Goal: Communication & Community: Answer question/provide support

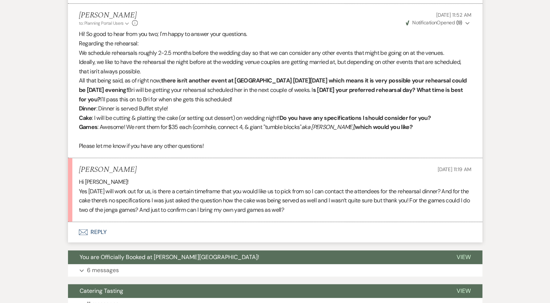
scroll to position [648, 0]
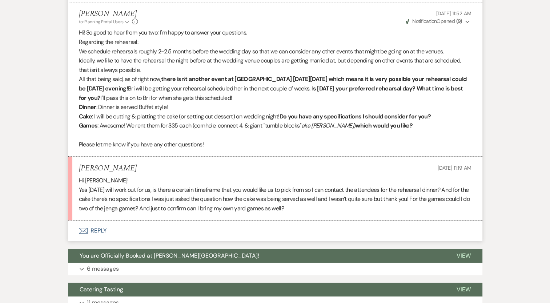
click at [102, 229] on button "Envelope Reply" at bounding box center [275, 231] width 415 height 20
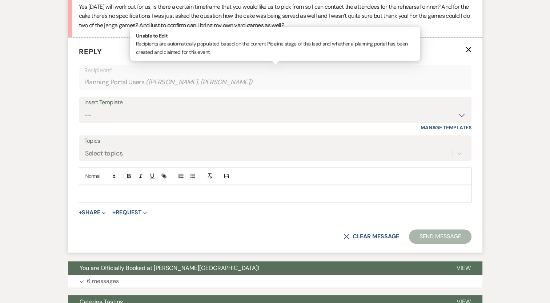
scroll to position [858, 0]
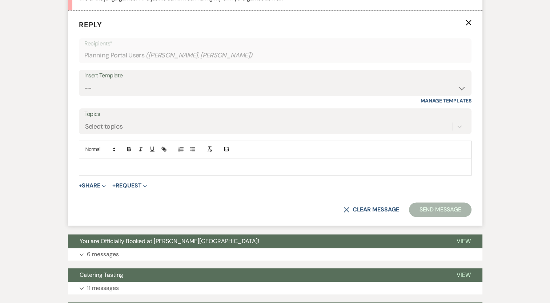
click at [108, 168] on p at bounding box center [275, 167] width 381 height 8
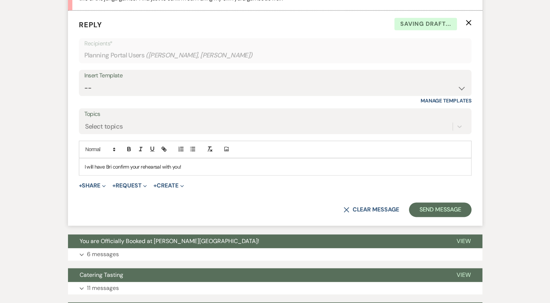
click at [184, 169] on div "I will have Bri confirm your rehearsal with you!" at bounding box center [275, 167] width 392 height 17
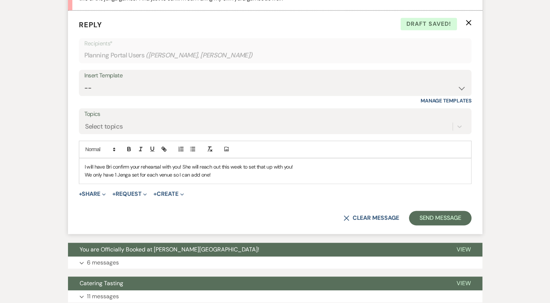
click at [145, 175] on p "We only have 1 Jenga set for each venue so I can add one!" at bounding box center [275, 175] width 381 height 8
click at [246, 180] on div "I will have Bri confirm your rehearsal with you! She will reach out this week t…" at bounding box center [275, 171] width 392 height 25
click at [304, 173] on p "We only have 1 Jenga set available for each venue so I can add one and Yes, you…" at bounding box center [275, 175] width 381 height 8
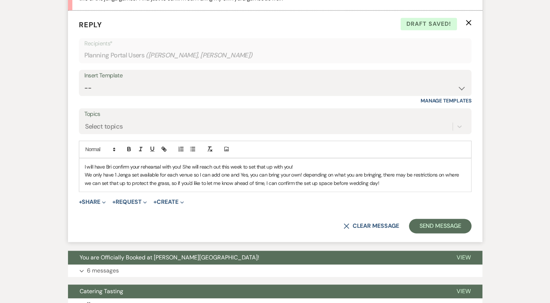
click at [200, 172] on p "We only have 1 Jenga set available for each venue so I can add one and Yes, you…" at bounding box center [275, 179] width 381 height 16
click at [229, 175] on p "We only have 1 Jenga set available for each venue but I will add one and Yes, y…" at bounding box center [275, 179] width 381 height 16
click at [240, 174] on p "We only have 1 Jenga set available for each venue but I will add one and Yes, y…" at bounding box center [275, 179] width 381 height 16
click at [433, 222] on button "Send Message" at bounding box center [440, 226] width 62 height 15
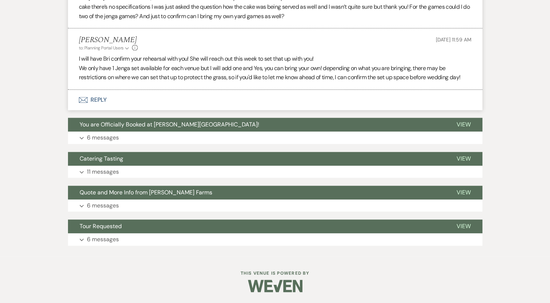
scroll to position [840, 0]
